Goal: Task Accomplishment & Management: Manage account settings

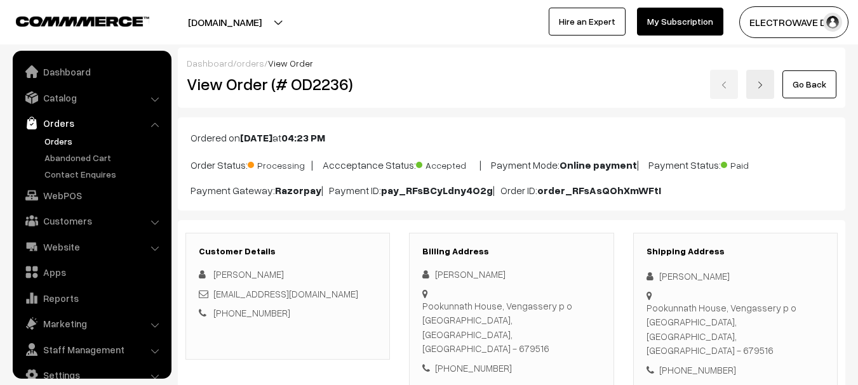
click at [62, 135] on link "Orders" at bounding box center [104, 141] width 126 height 13
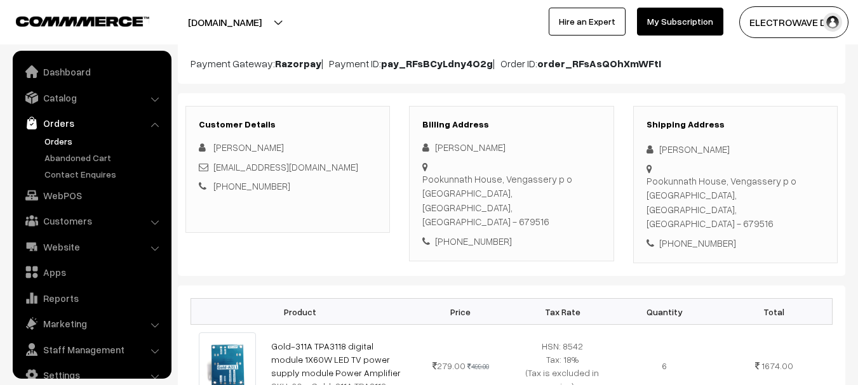
scroll to position [20, 0]
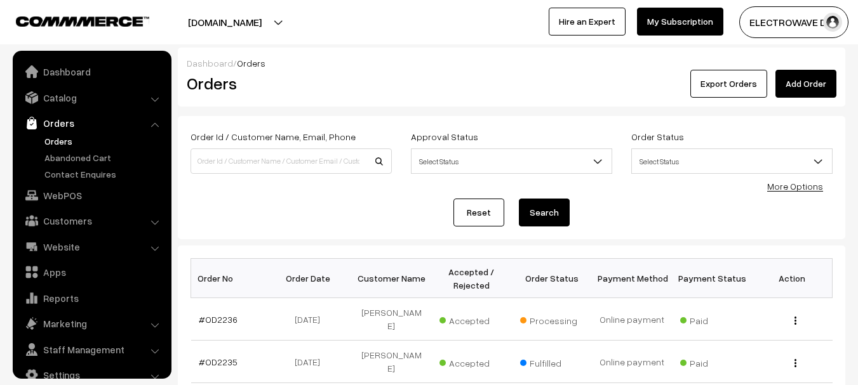
scroll to position [20, 0]
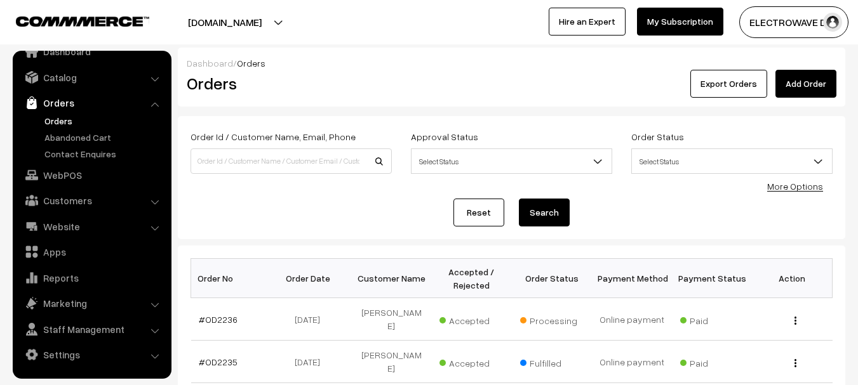
click at [53, 122] on link "Orders" at bounding box center [104, 120] width 126 height 13
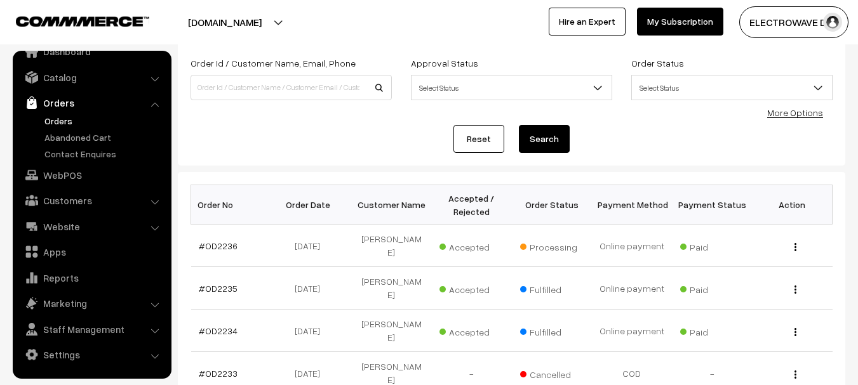
scroll to position [190, 0]
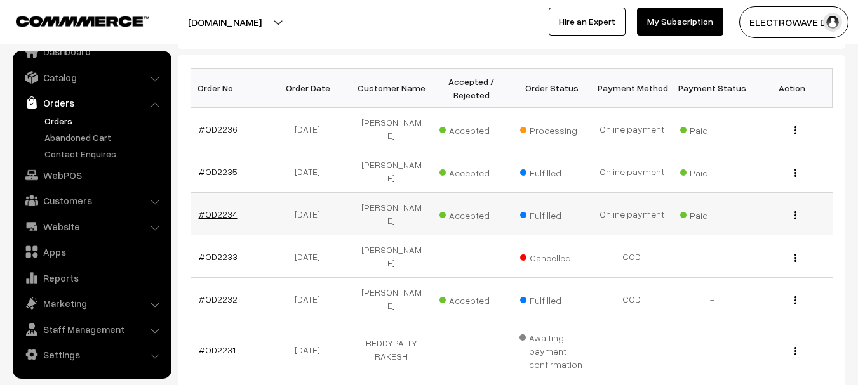
click at [227, 209] on link "#OD2234" at bounding box center [218, 214] width 39 height 11
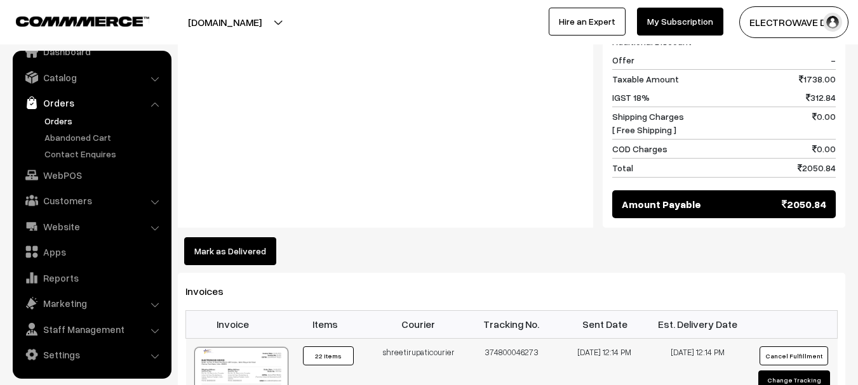
scroll to position [762, 0]
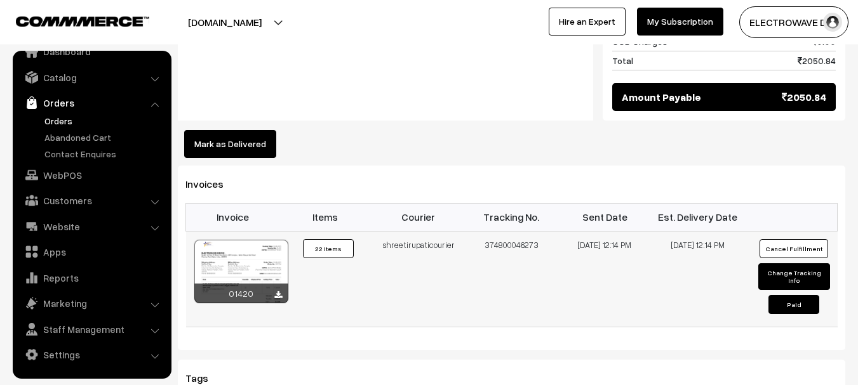
click at [795, 239] on button "Cancel Fulfillment" at bounding box center [793, 248] width 69 height 19
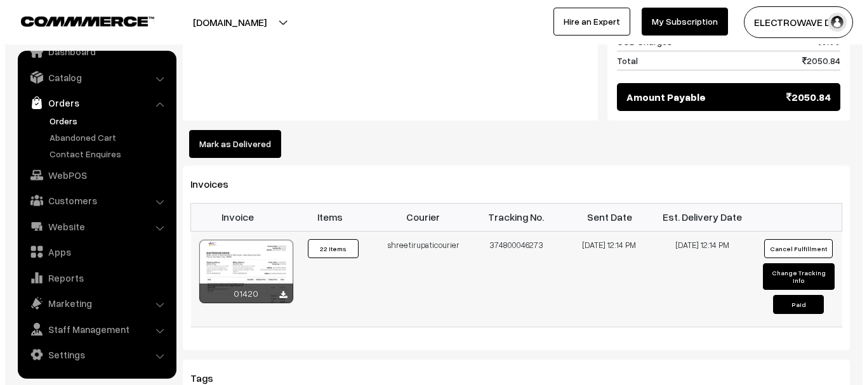
scroll to position [749, 0]
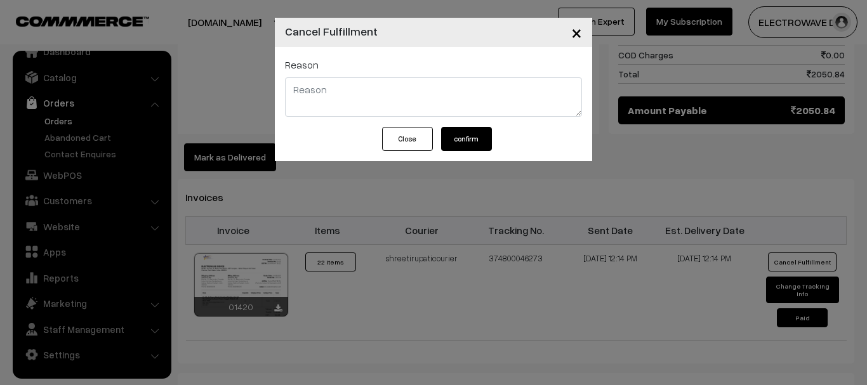
click at [365, 98] on textarea at bounding box center [433, 96] width 297 height 39
type textarea "c"
type textarea "no need"
click at [459, 147] on button "confirm" at bounding box center [466, 139] width 51 height 24
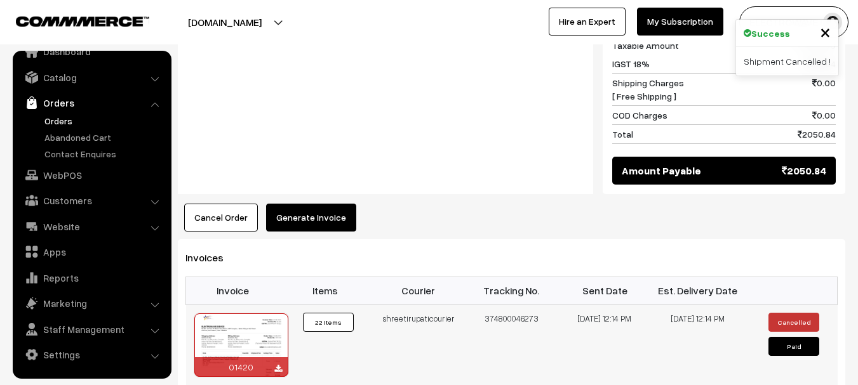
scroll to position [762, 0]
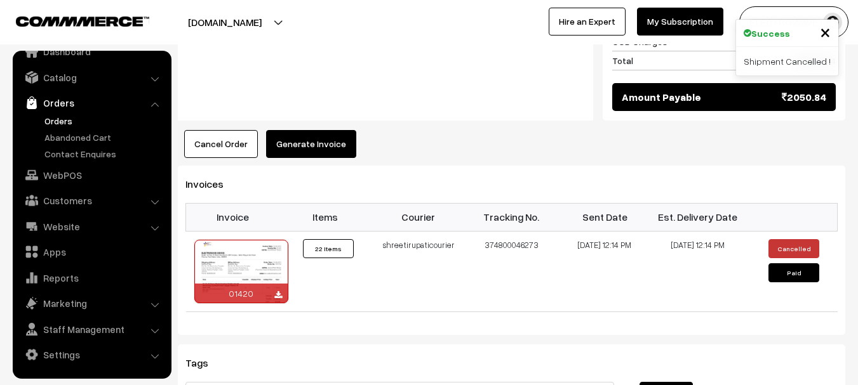
click at [217, 133] on button "Cancel Order" at bounding box center [221, 144] width 74 height 28
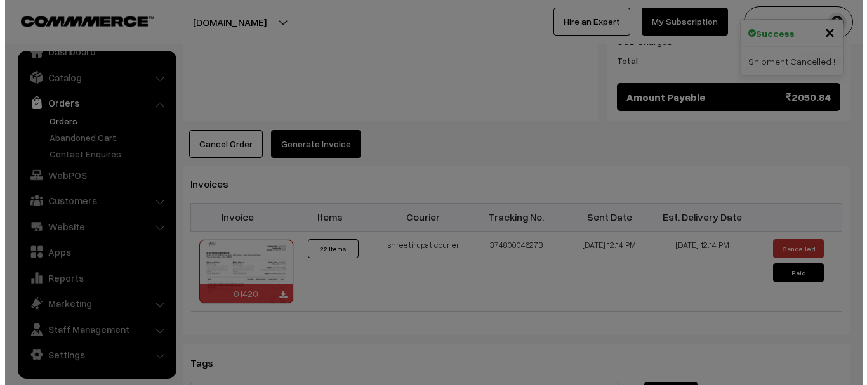
scroll to position [749, 0]
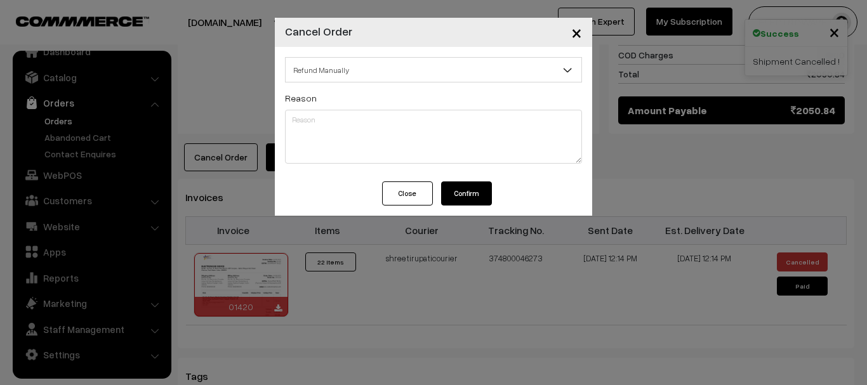
click at [456, 198] on button "Confirm" at bounding box center [466, 194] width 51 height 24
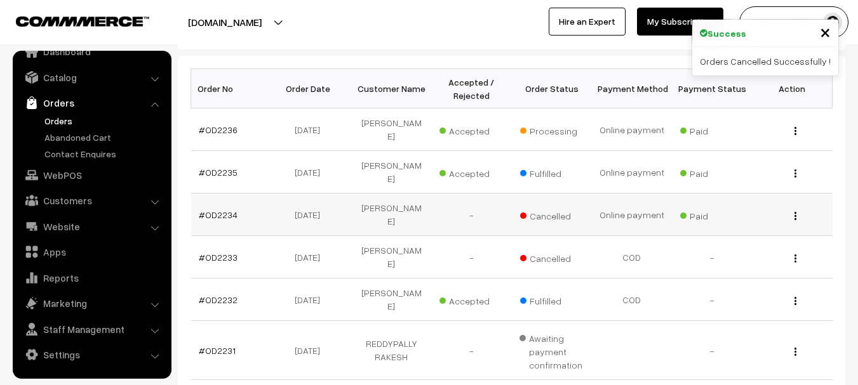
scroll to position [190, 0]
click at [221, 209] on link "#OD2234" at bounding box center [218, 214] width 39 height 11
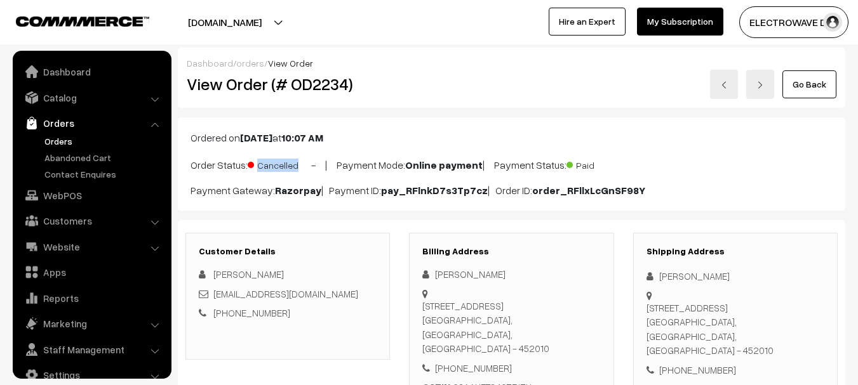
scroll to position [20, 0]
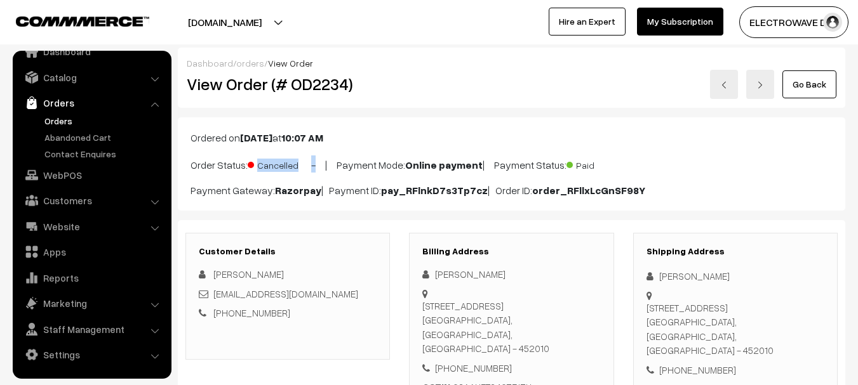
click at [315, 170] on div "Ordered on Sep 10, 2025 at 10:07 AM Order Status: Cancelled - | Payment Mode: O…" at bounding box center [511, 163] width 667 height 93
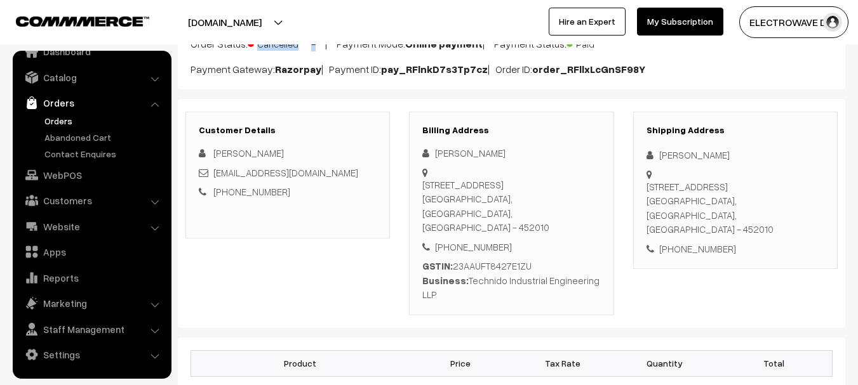
scroll to position [127, 0]
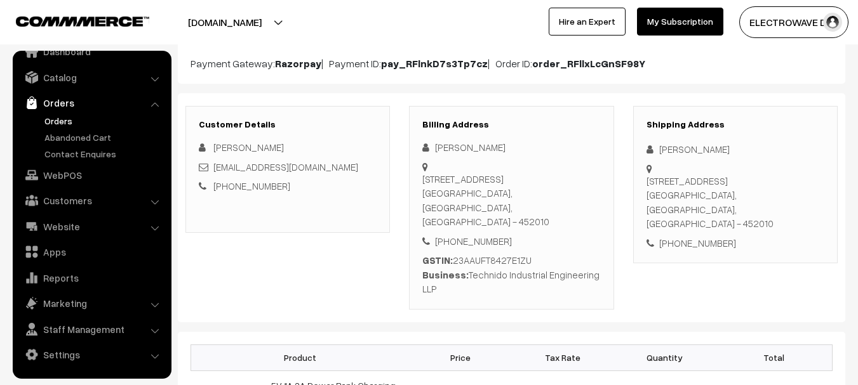
click at [693, 236] on div "+91 8889988006" at bounding box center [735, 243] width 178 height 15
copy div "8889988006"
drag, startPoint x: 291, startPoint y: 171, endPoint x: 215, endPoint y: 169, distance: 76.2
click at [216, 172] on div "dev.siddharth@gmail.com" at bounding box center [288, 167] width 178 height 15
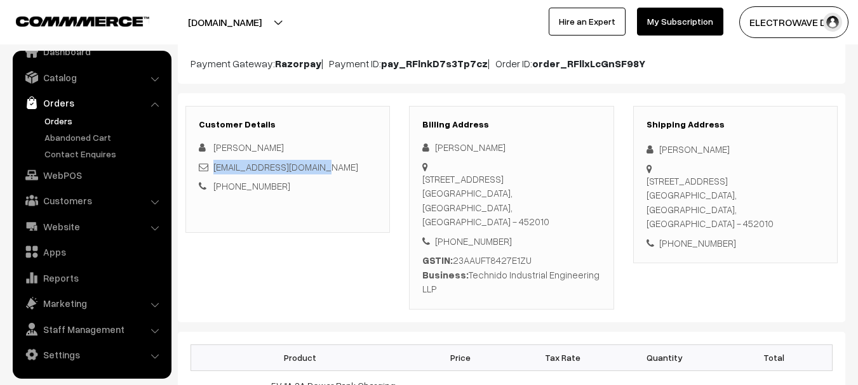
copy link "dev.siddharth@gmail.com"
click at [213, 166] on div "dev.siddharth@gmail.com" at bounding box center [288, 167] width 178 height 15
copy link "dev.siddharth@gmail.com"
drag, startPoint x: 318, startPoint y: 167, endPoint x: 216, endPoint y: 169, distance: 102.2
click at [216, 169] on div "dev.siddharth@gmail.com" at bounding box center [288, 167] width 178 height 15
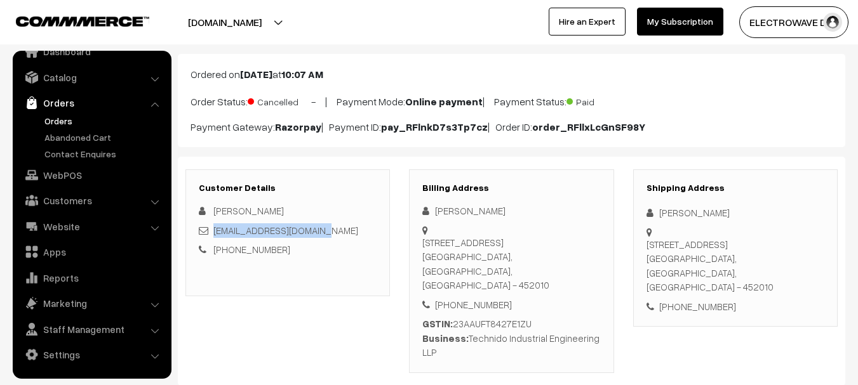
scroll to position [0, 0]
